Goal: Information Seeking & Learning: Learn about a topic

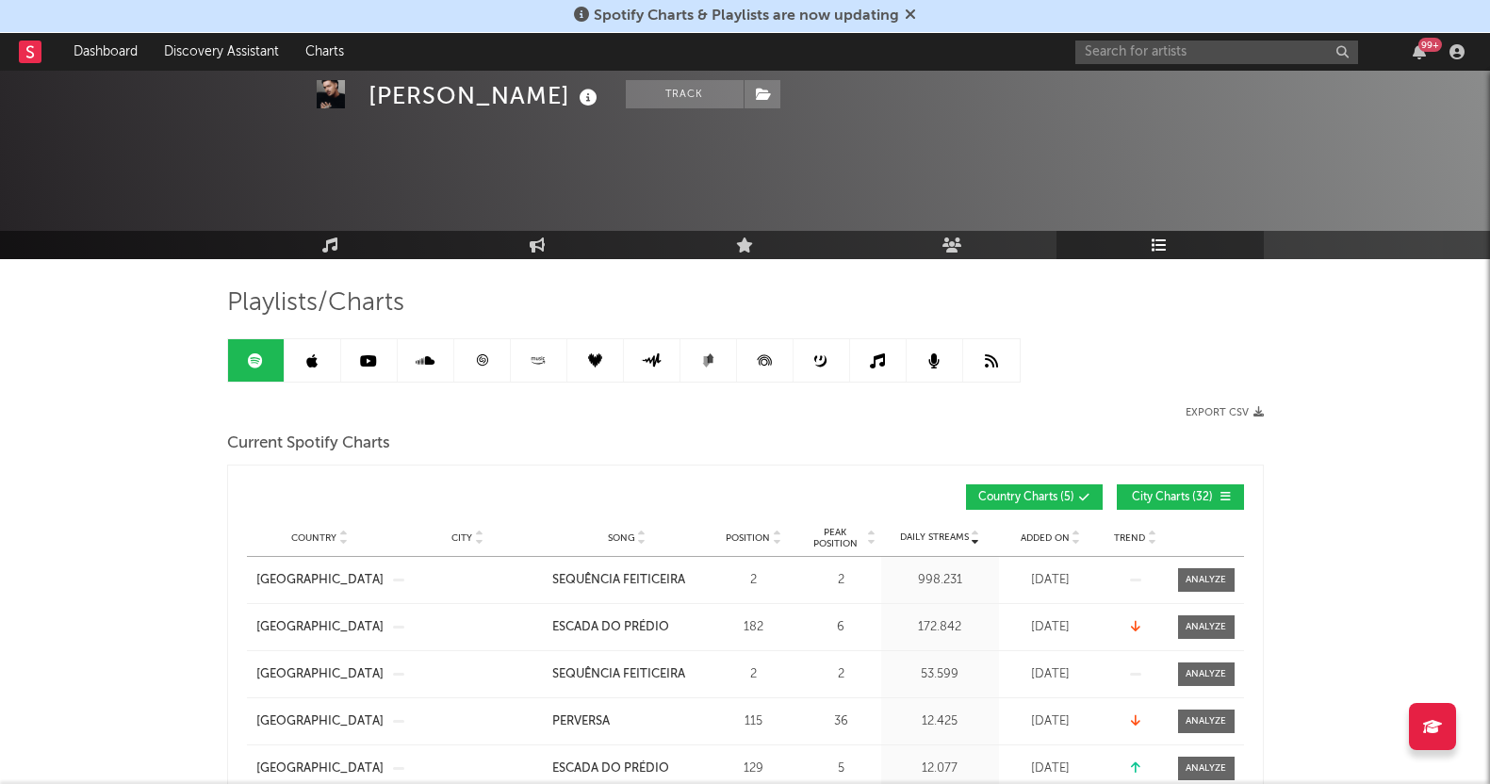
scroll to position [942, 0]
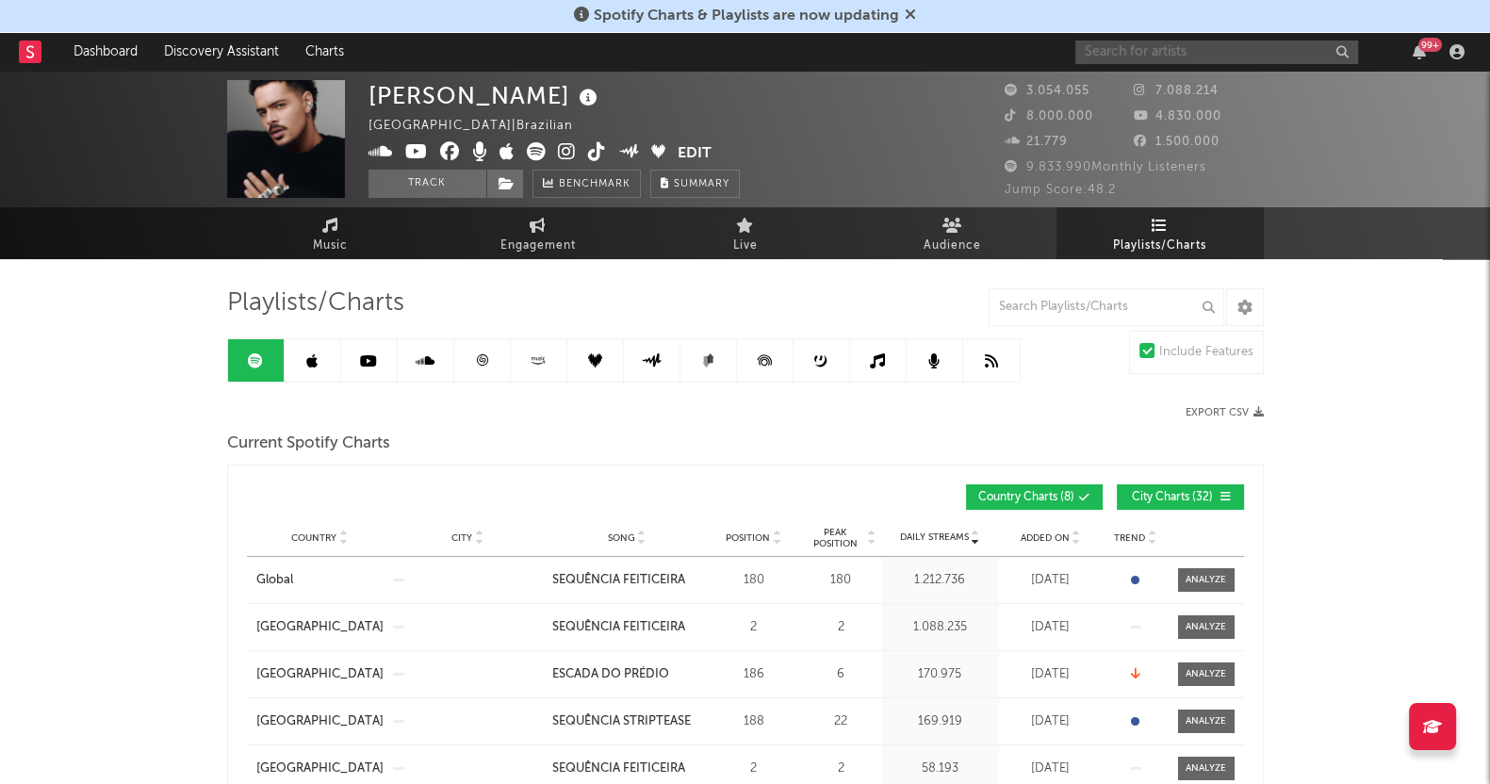
click at [1165, 55] on input "text" at bounding box center [1217, 53] width 283 height 24
click at [1157, 46] on input "AGROBO" at bounding box center [1217, 53] width 283 height 24
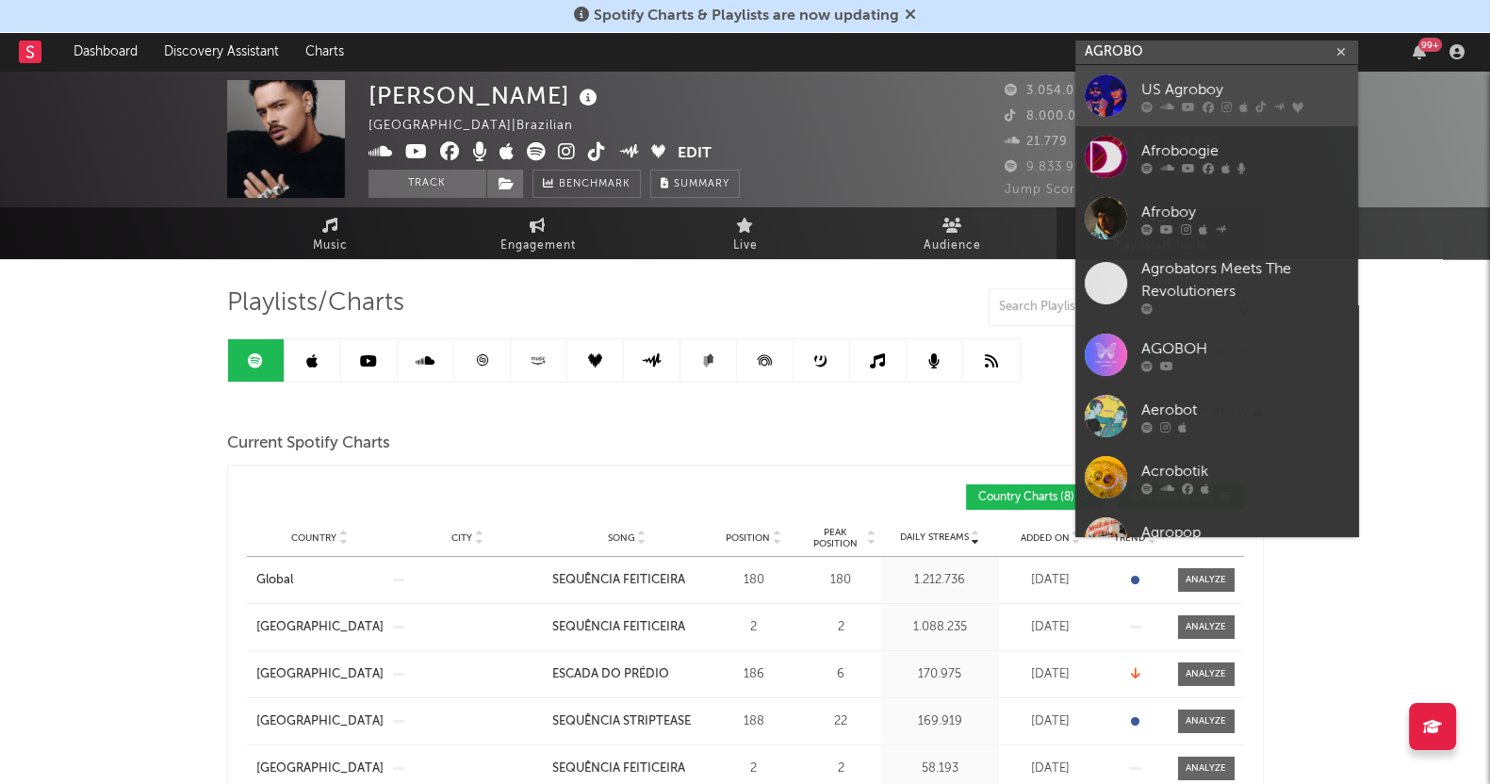
type input "AGROBO"
click at [1183, 99] on div "US Agroboy" at bounding box center [1244, 89] width 207 height 23
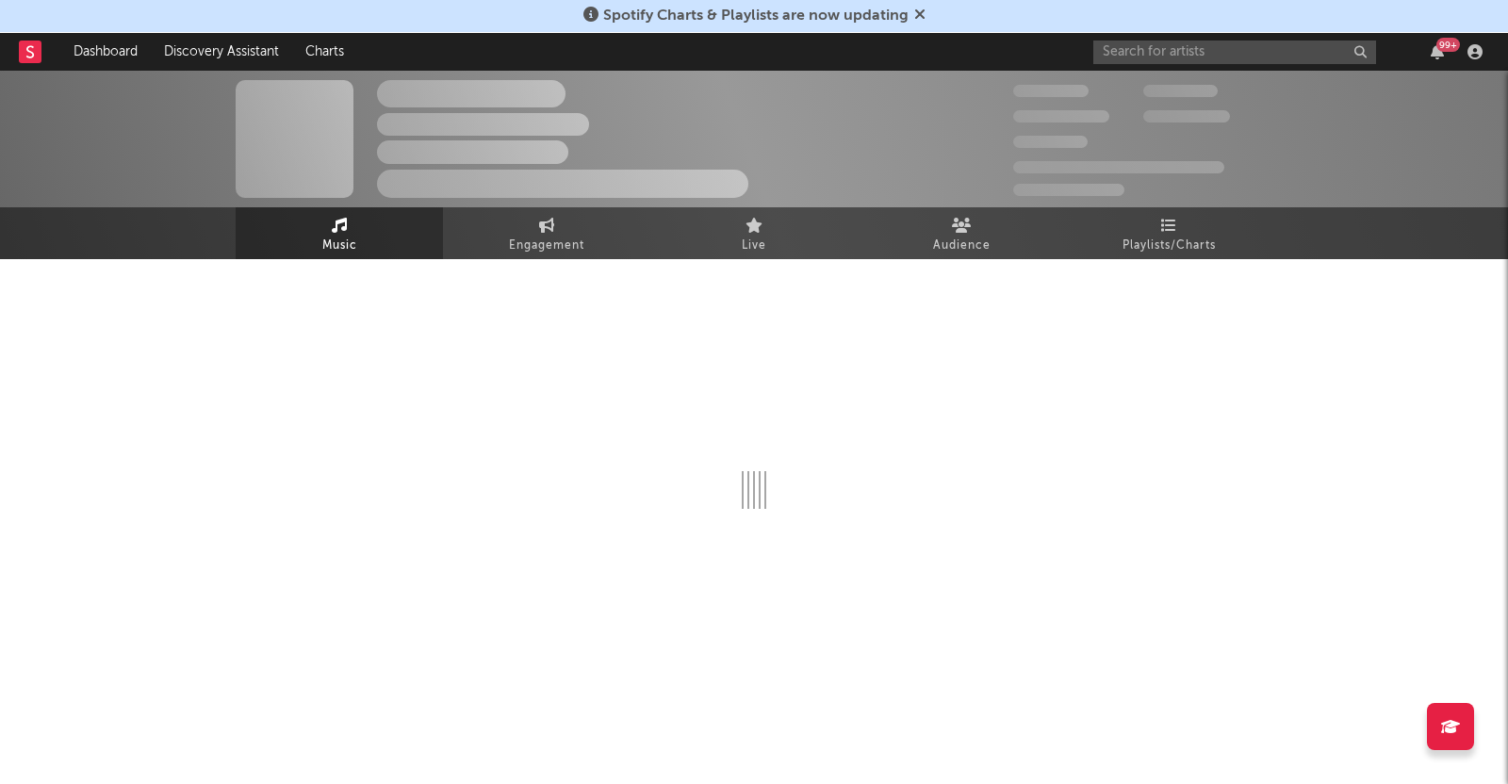
select select "6m"
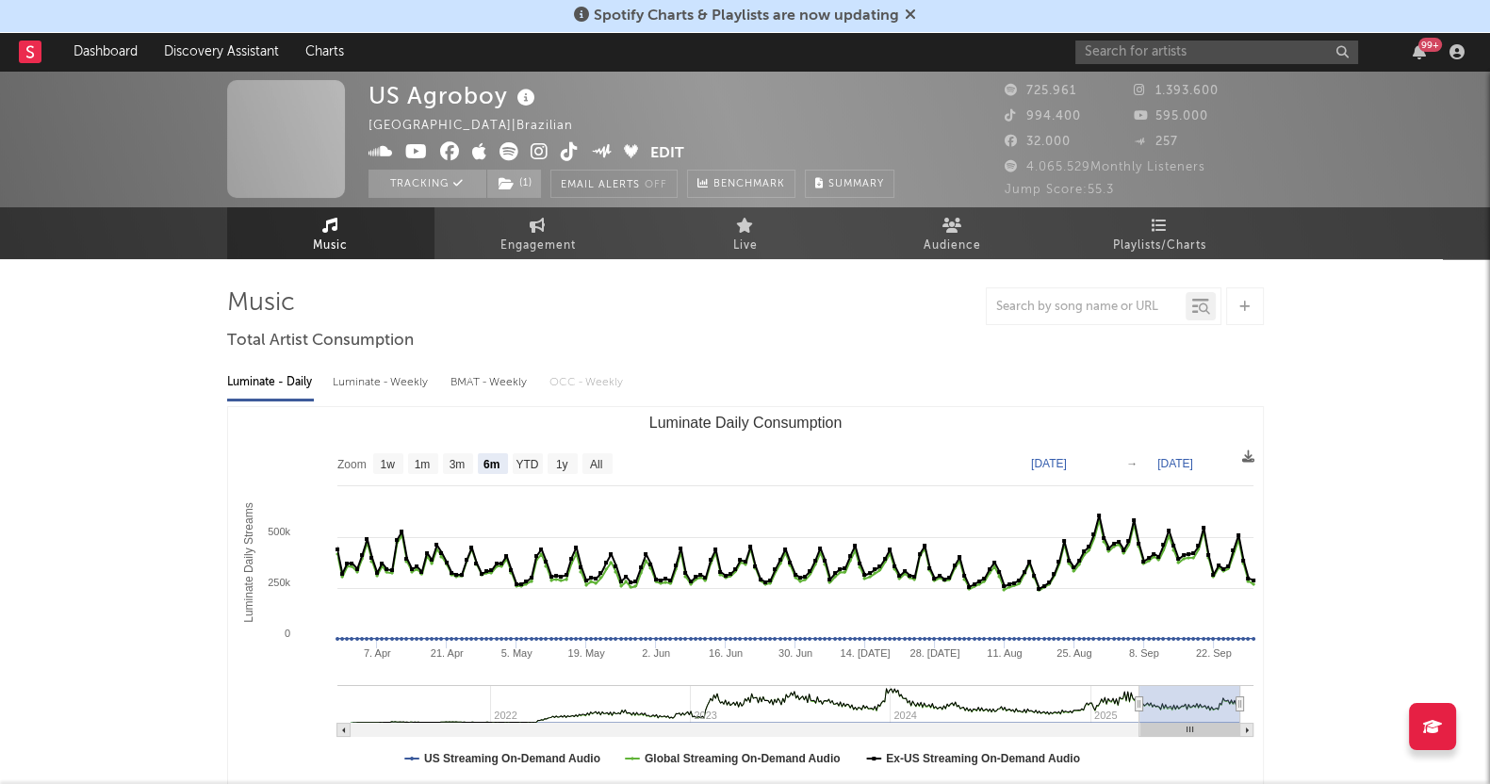
click at [1147, 248] on span "Playlists/Charts" at bounding box center [1159, 246] width 93 height 23
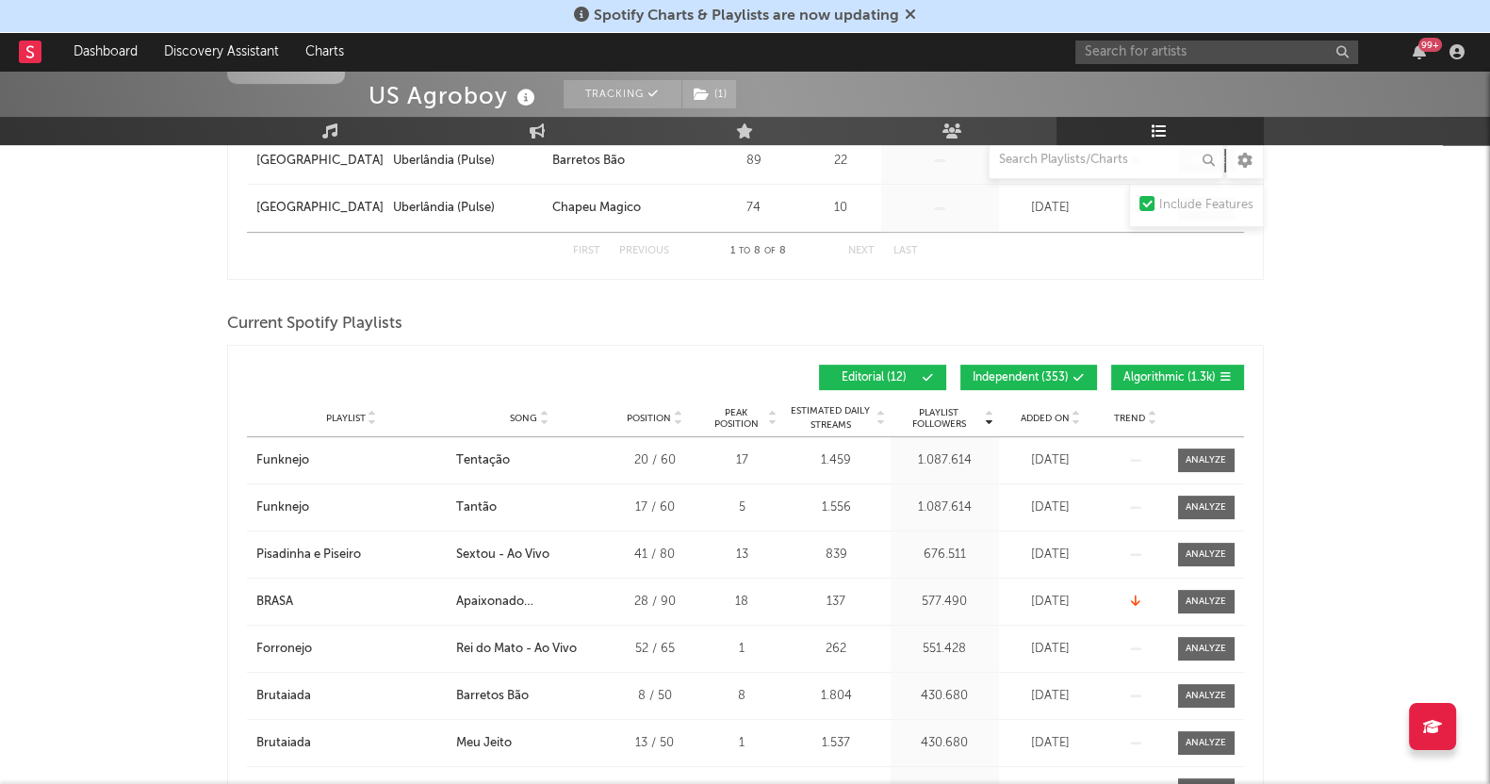
scroll to position [707, 0]
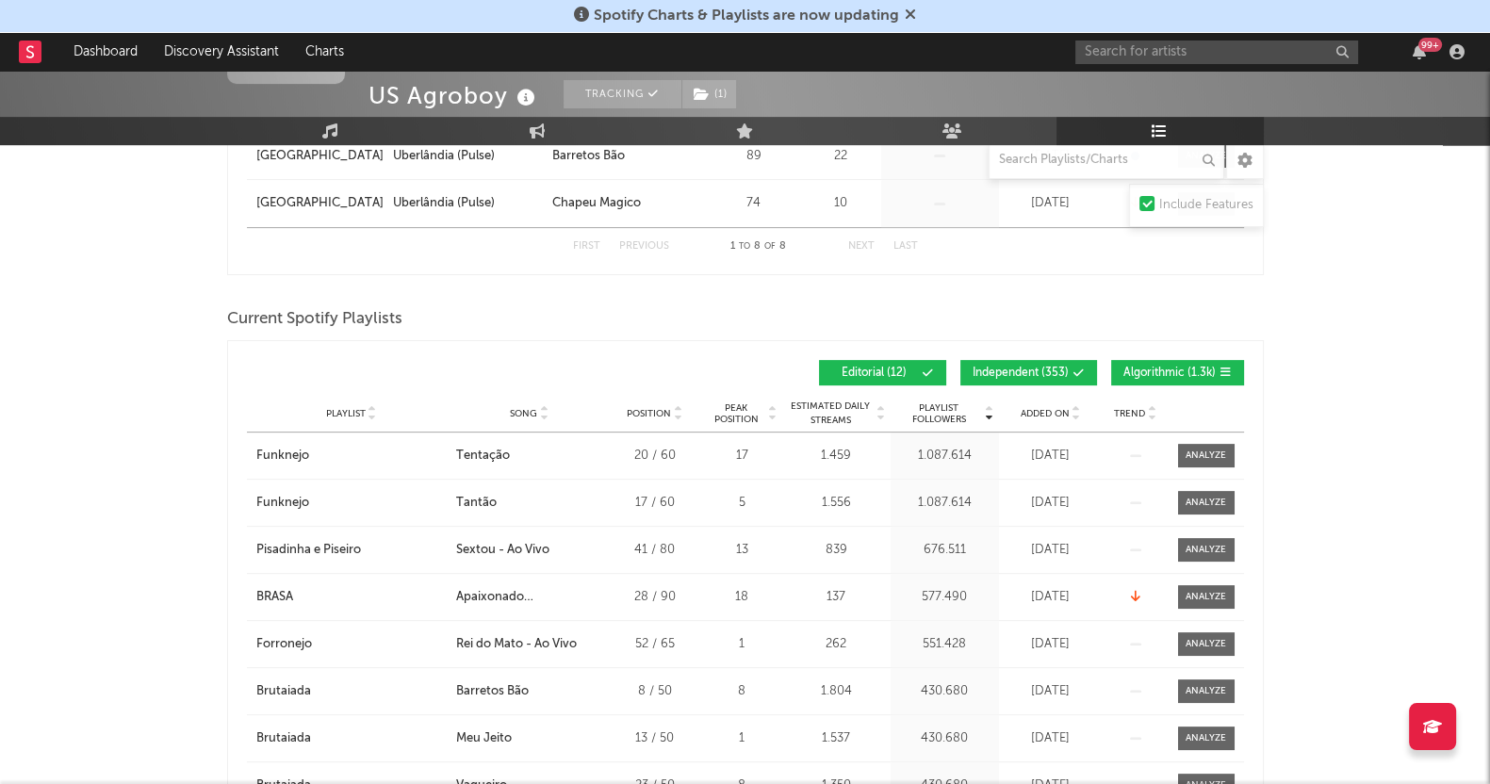
click at [1051, 417] on div "Playlist City Song Position Peak Position Estimated Daily Streams Playlist Foll…" at bounding box center [745, 414] width 997 height 38
click at [1051, 417] on div "Added On" at bounding box center [1051, 413] width 94 height 14
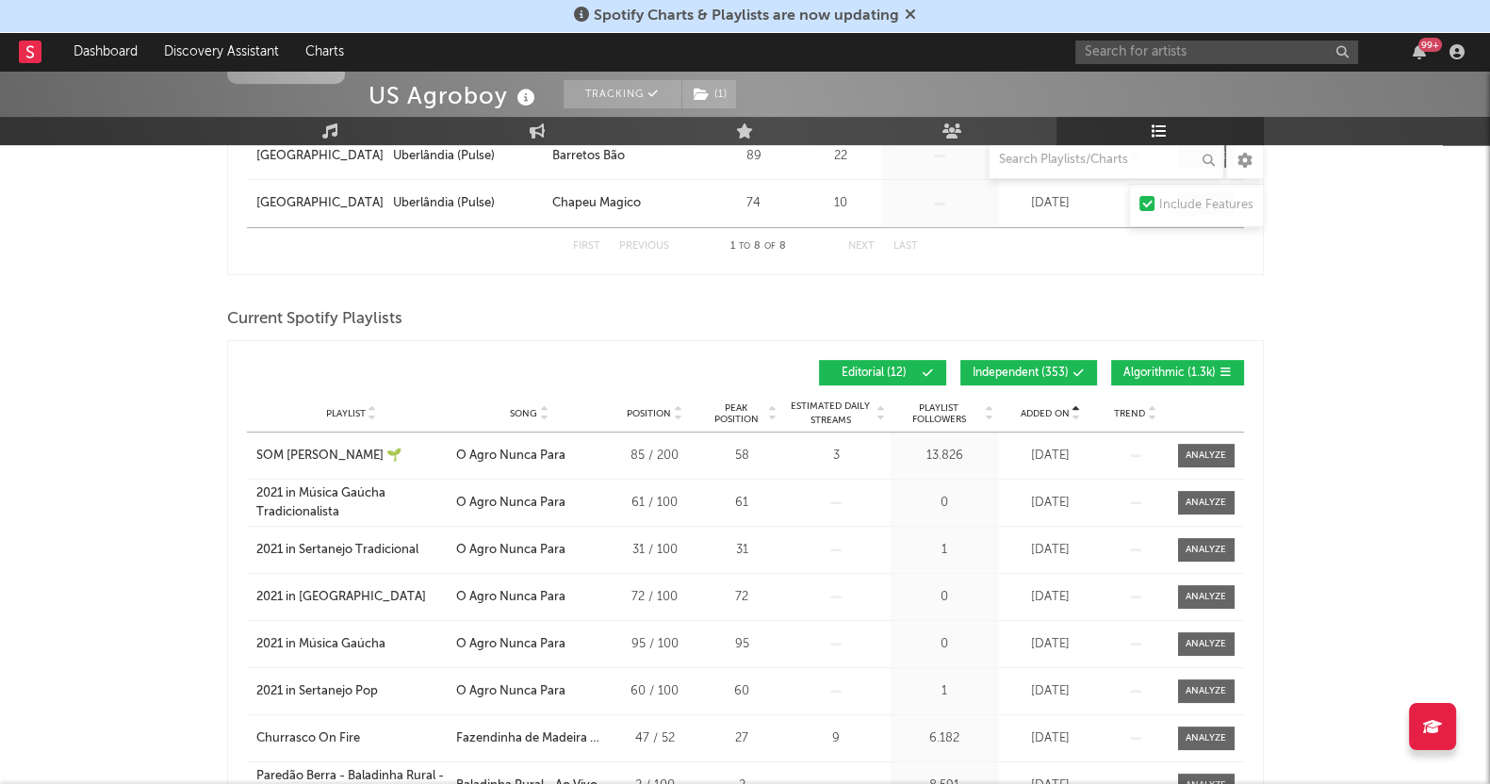
click at [1051, 419] on div "Playlist City Song Position Peak Position Estimated Daily Streams Playlist Foll…" at bounding box center [745, 414] width 997 height 38
click at [1050, 412] on span "Added On" at bounding box center [1045, 413] width 49 height 11
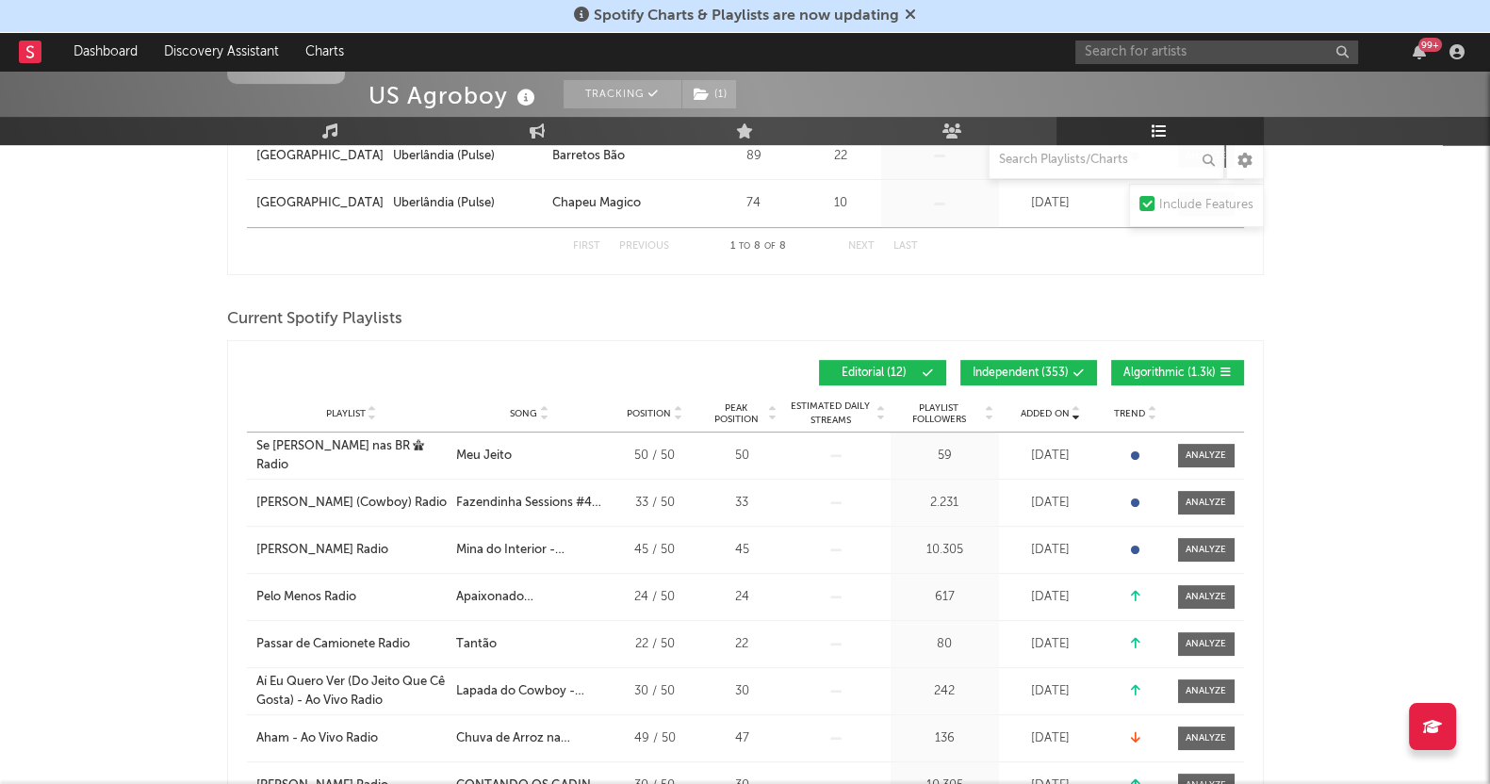
click at [1019, 368] on span "Independent ( 353 )" at bounding box center [1021, 373] width 96 height 11
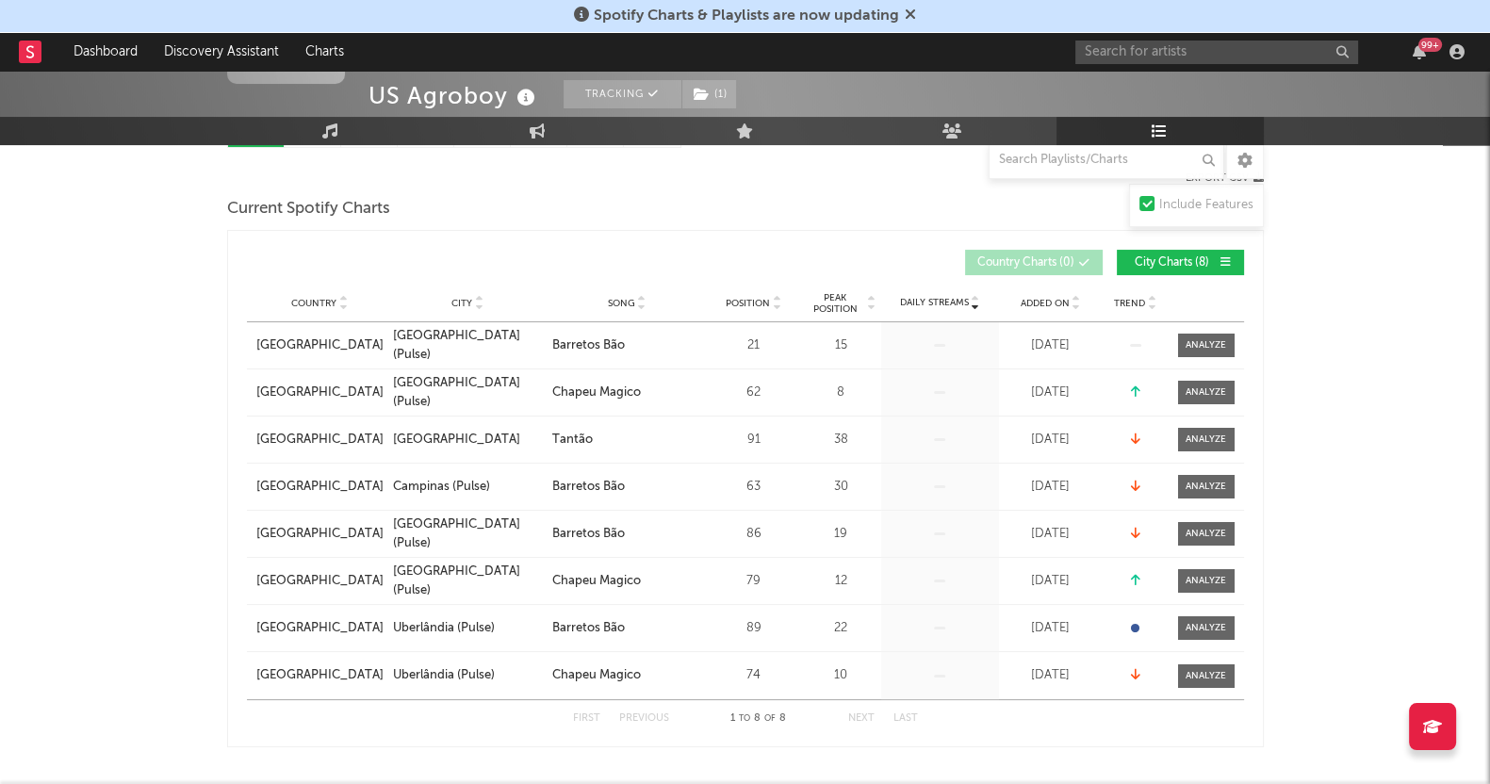
scroll to position [0, 0]
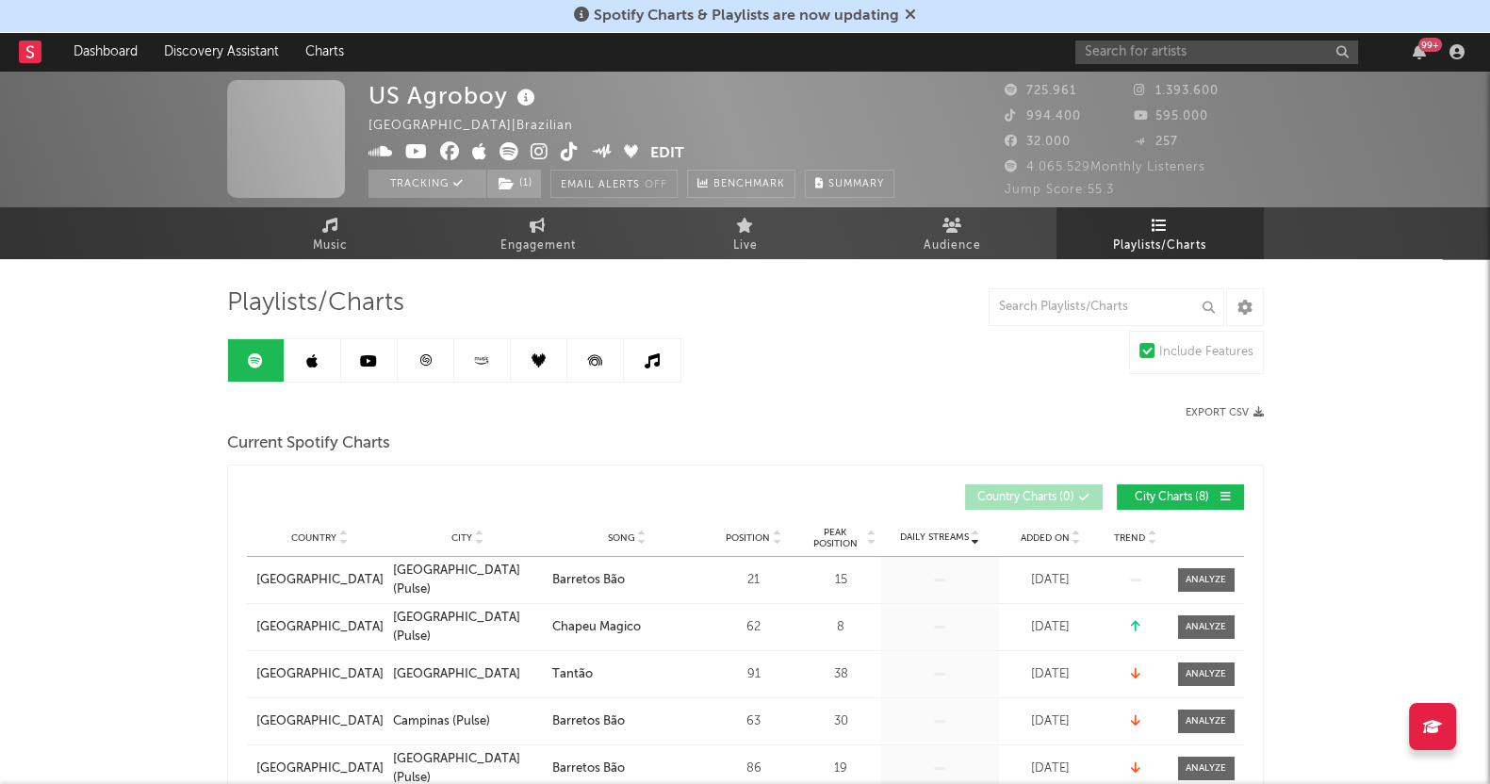
click at [304, 348] on link at bounding box center [313, 360] width 57 height 42
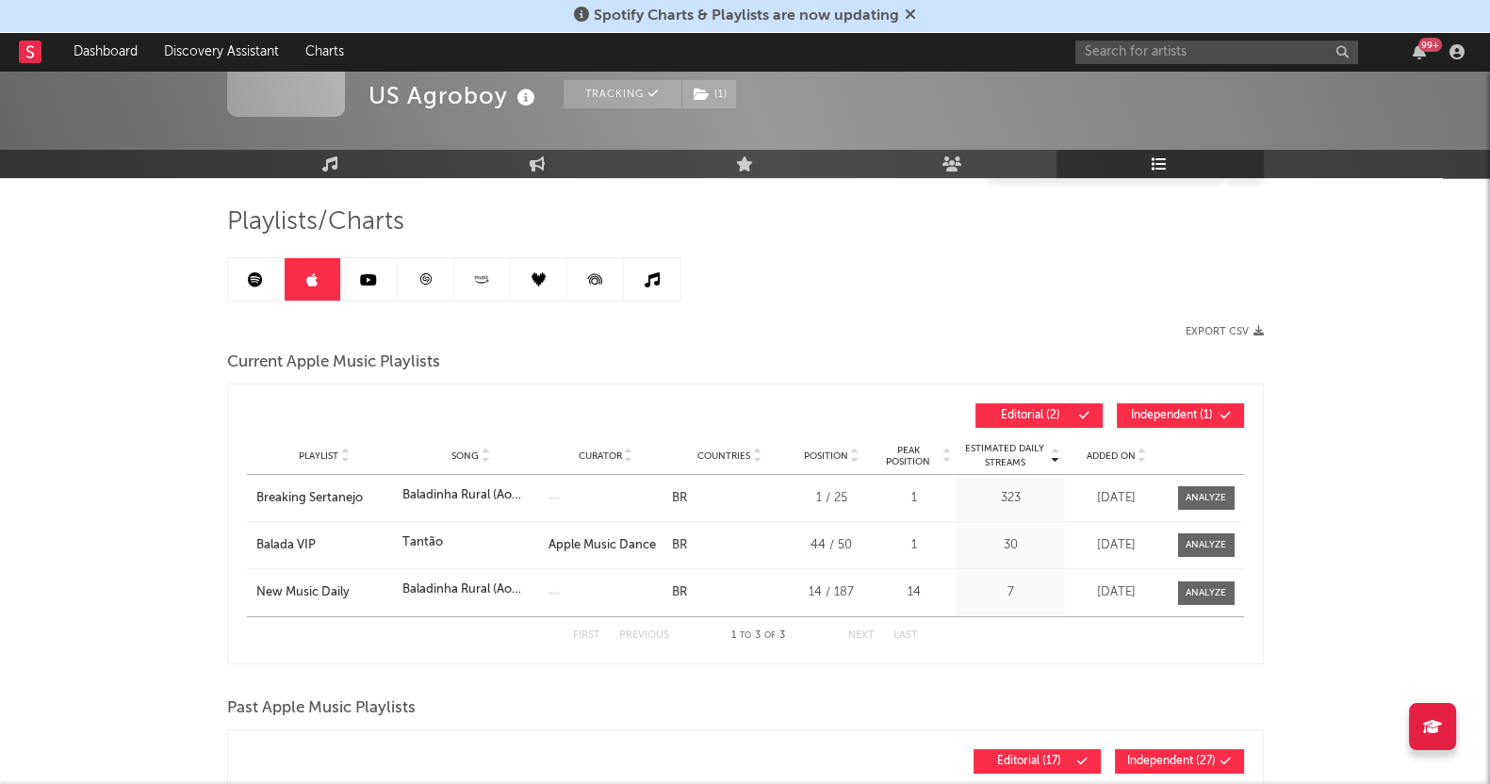
scroll to position [117, 0]
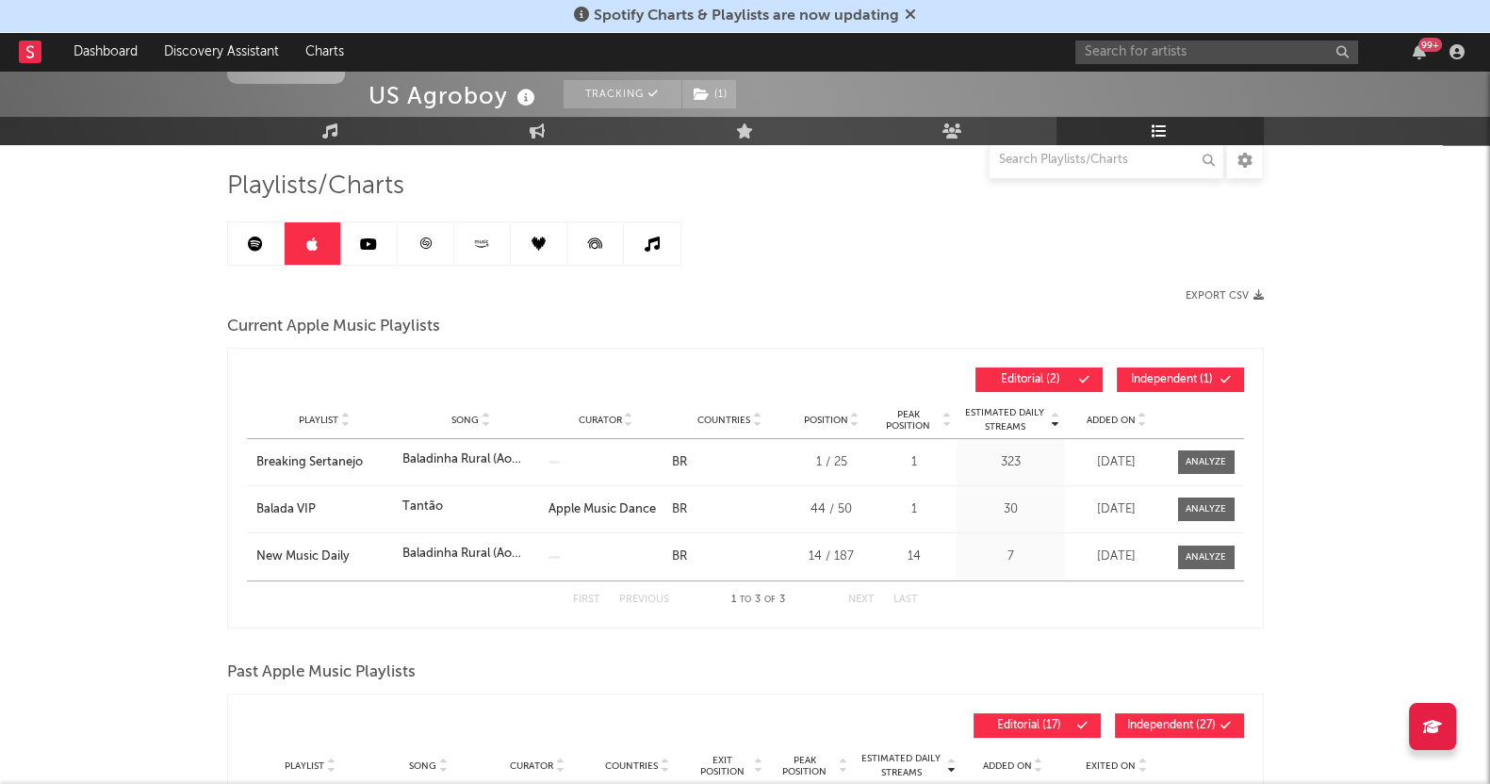
click at [358, 244] on link at bounding box center [369, 243] width 57 height 42
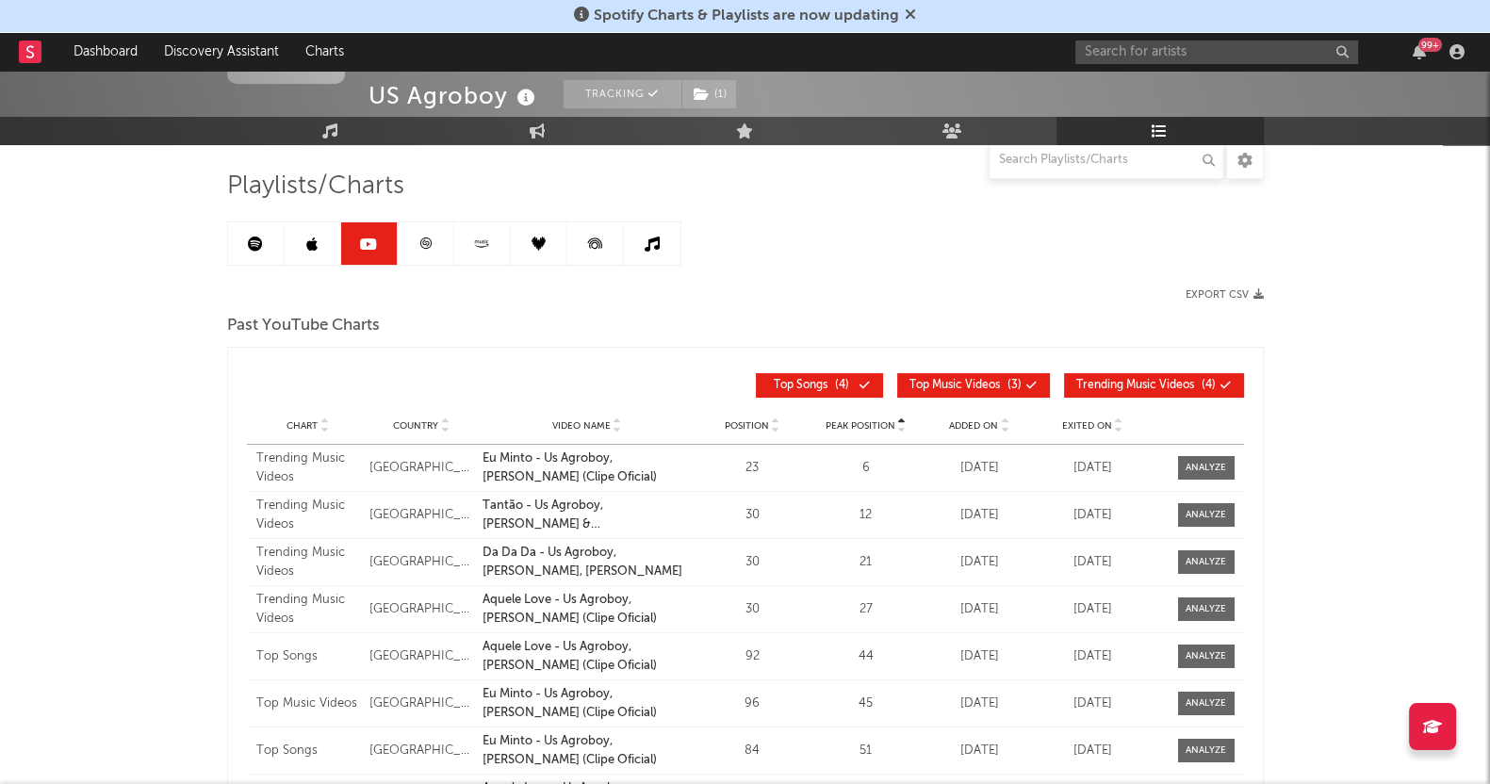
click at [427, 233] on link at bounding box center [426, 243] width 57 height 42
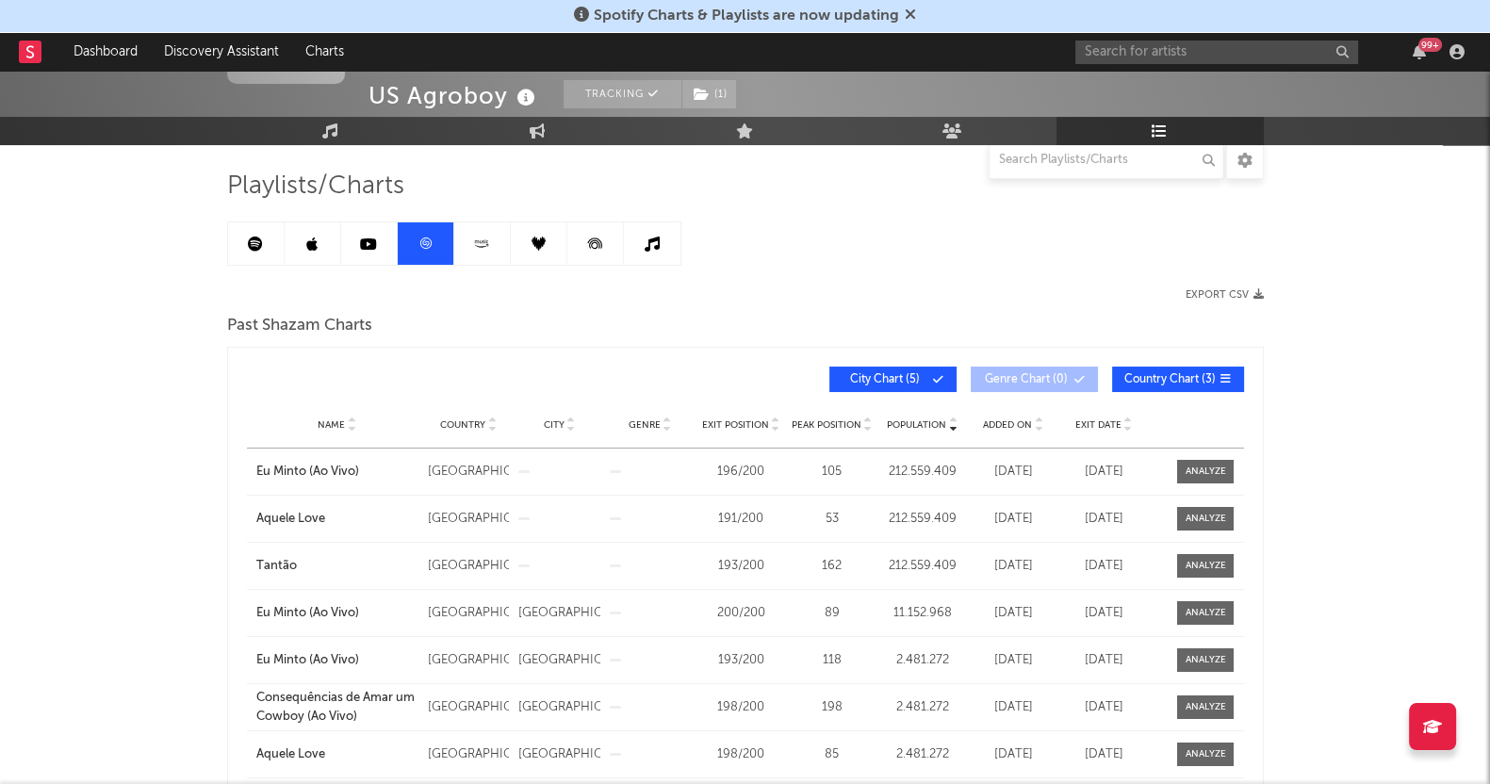
click at [465, 240] on link at bounding box center [482, 243] width 57 height 42
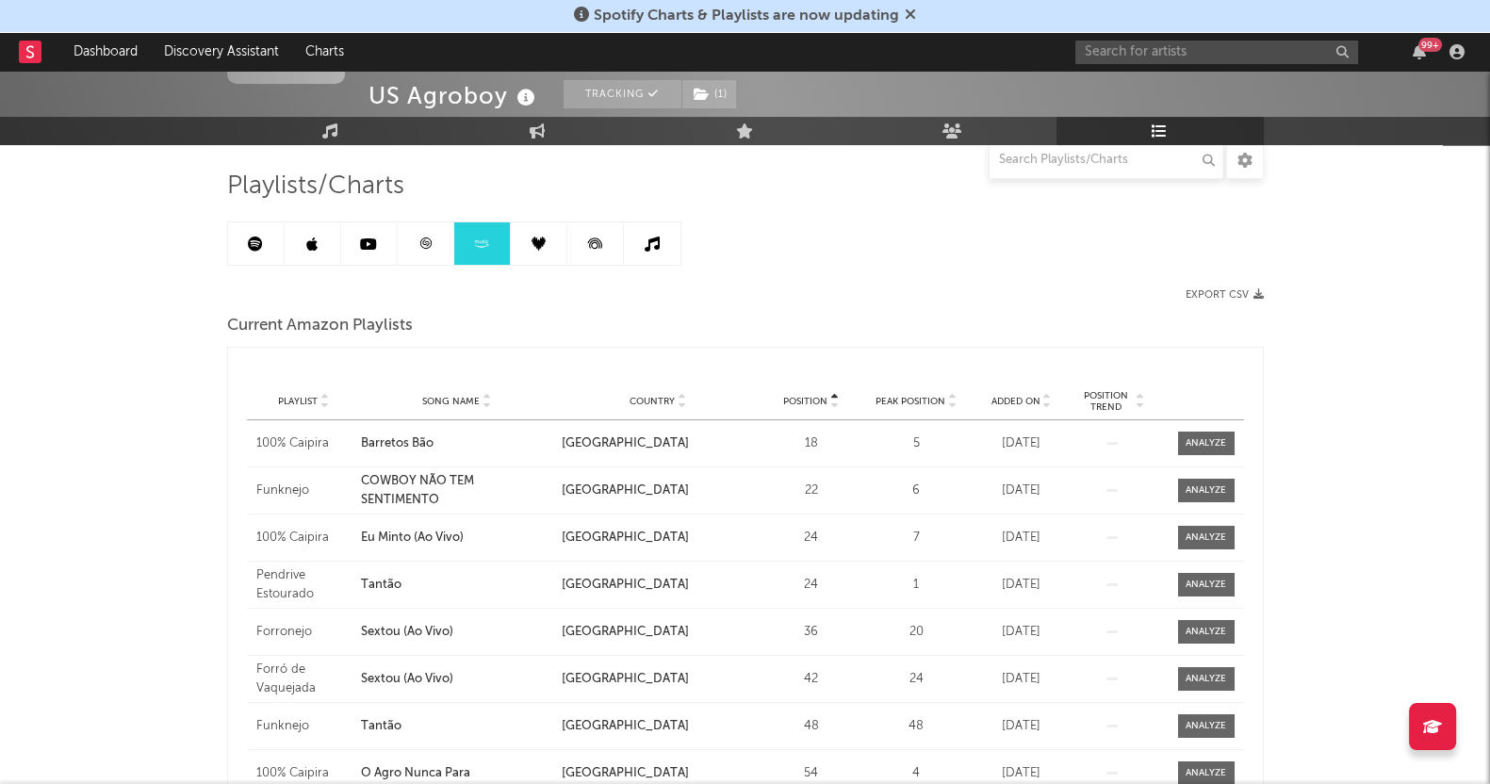
click at [1043, 394] on icon at bounding box center [1047, 398] width 9 height 8
click at [542, 256] on link at bounding box center [539, 243] width 57 height 42
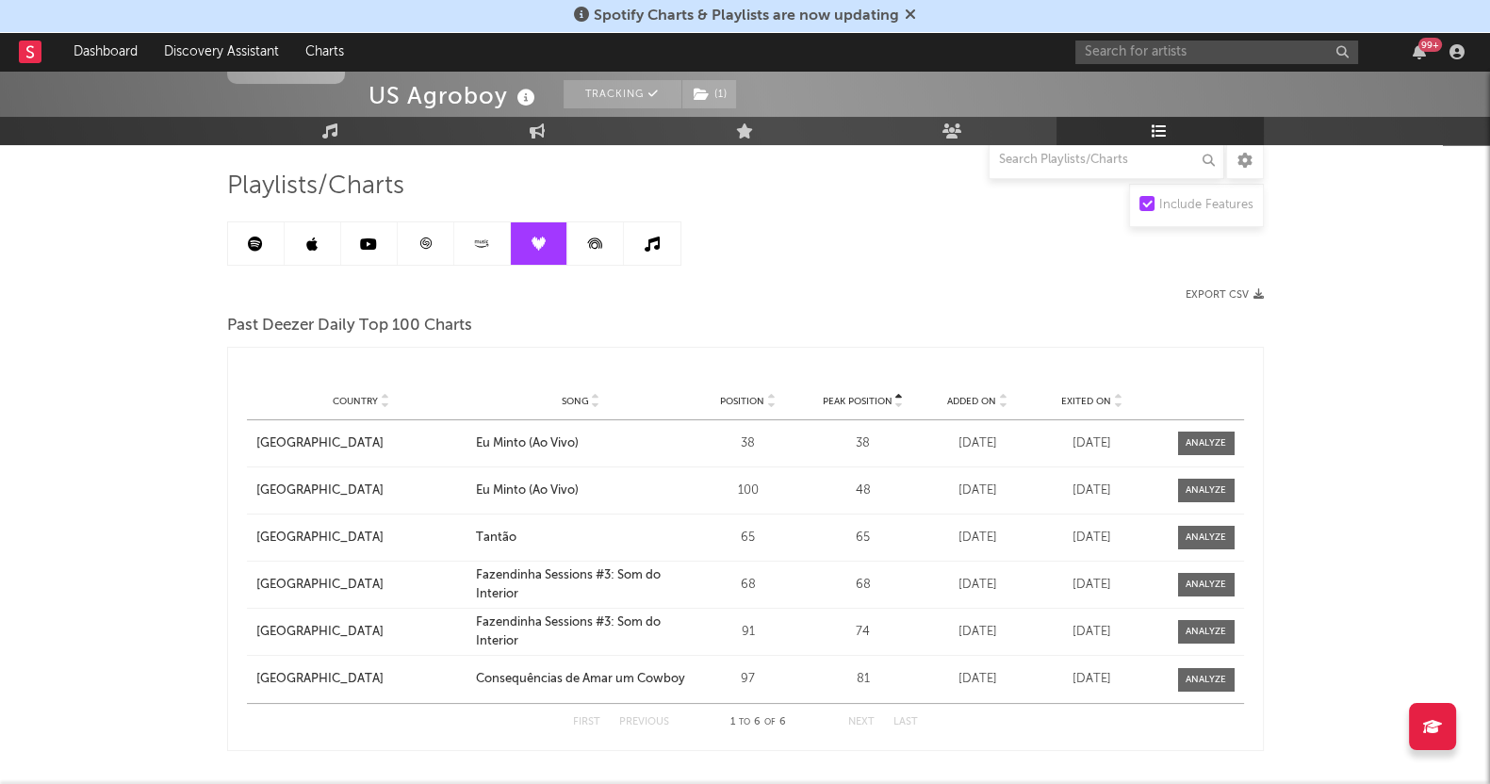
click at [948, 394] on div "Added On" at bounding box center [978, 401] width 106 height 14
click at [949, 394] on div "Added On" at bounding box center [978, 401] width 106 height 14
click at [589, 248] on icon at bounding box center [595, 243] width 42 height 42
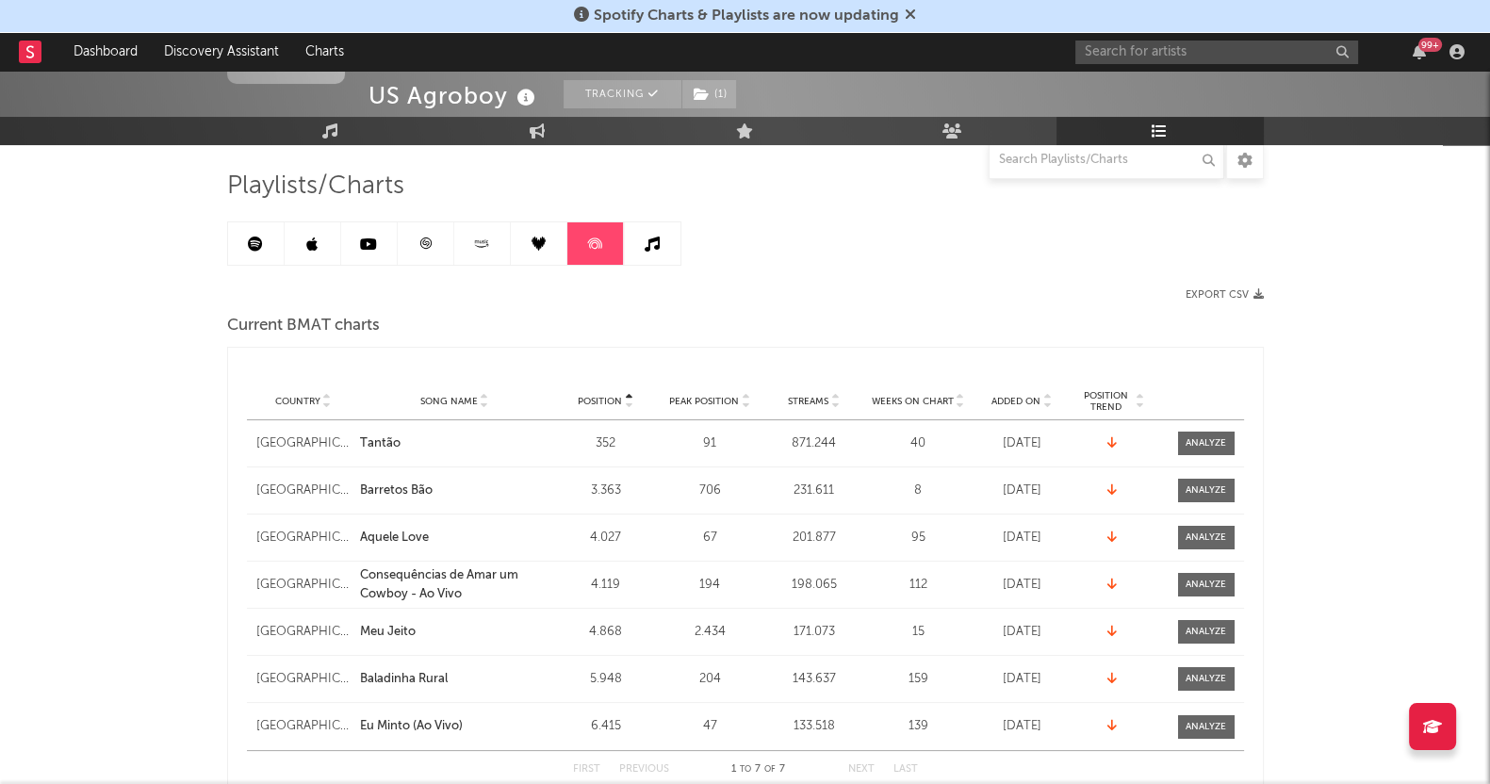
click at [639, 245] on link at bounding box center [652, 243] width 57 height 42
